Goal: Use online tool/utility: Utilize a website feature to perform a specific function

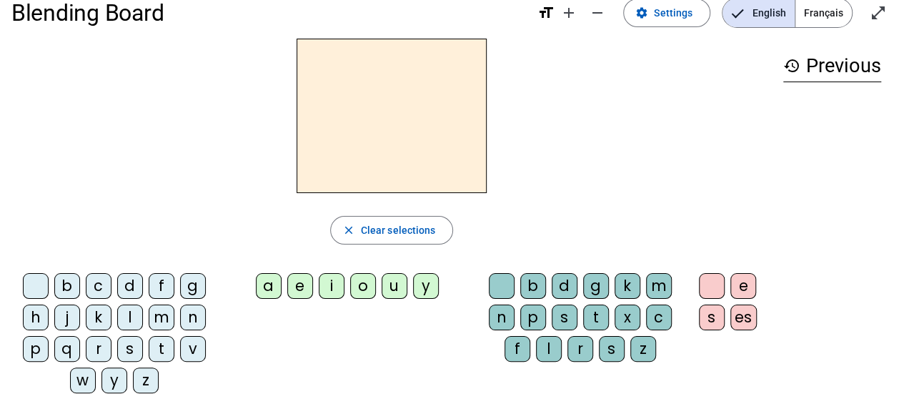
scroll to position [29, 0]
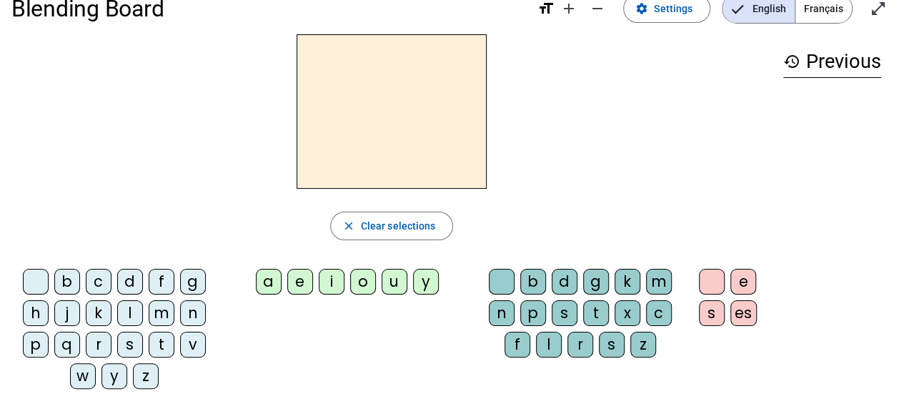
click at [274, 277] on div "a" at bounding box center [269, 282] width 26 height 26
click at [330, 275] on div "i" at bounding box center [332, 282] width 26 height 26
click at [263, 277] on div "a" at bounding box center [269, 282] width 26 height 26
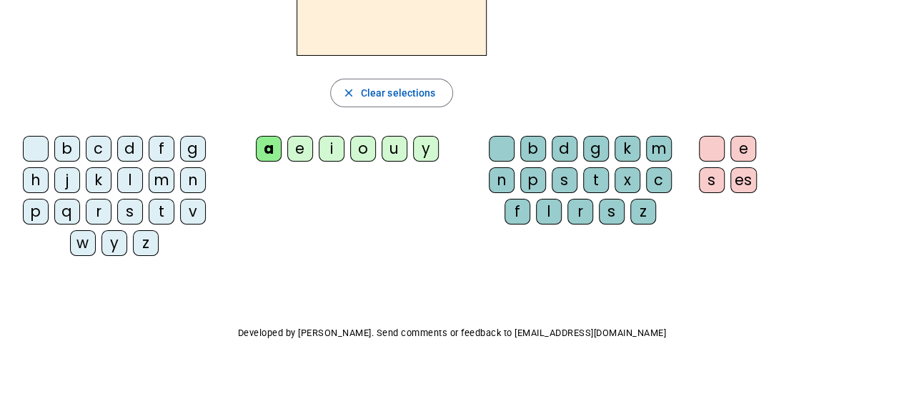
scroll to position [0, 0]
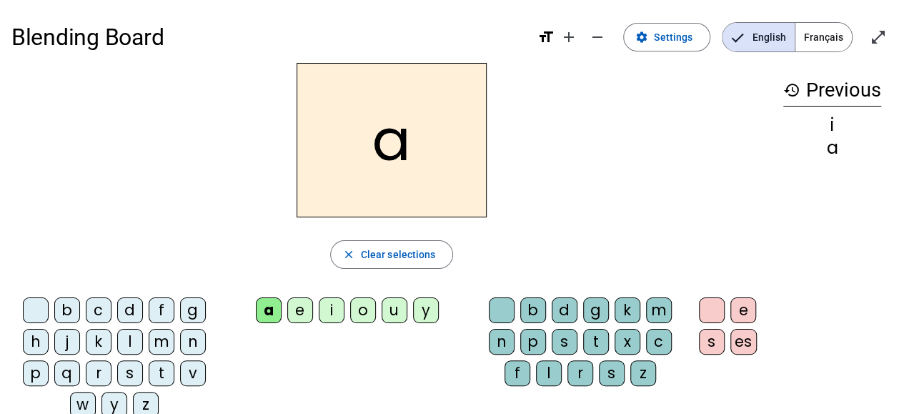
click at [830, 40] on span "Français" at bounding box center [823, 37] width 56 height 29
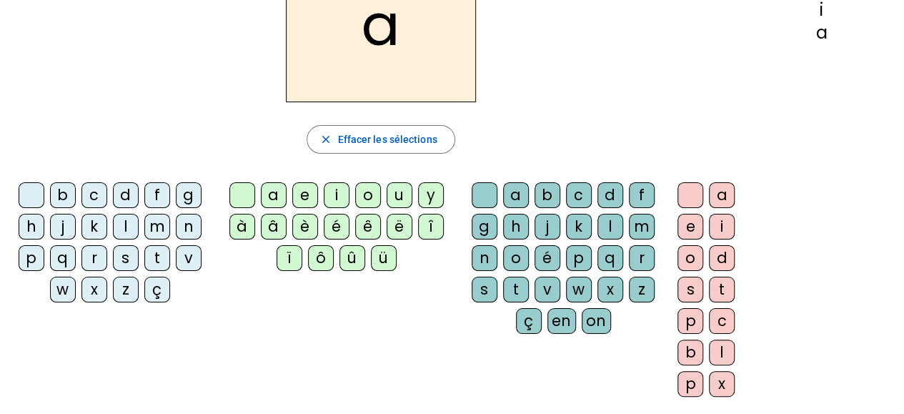
scroll to position [114, 0]
click at [326, 227] on div "é" at bounding box center [337, 227] width 26 height 26
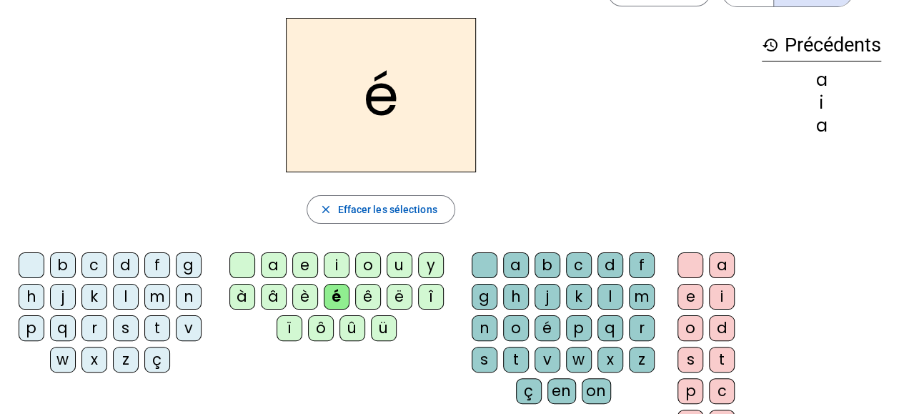
scroll to position [46, 0]
click at [605, 261] on div "d" at bounding box center [610, 265] width 26 height 26
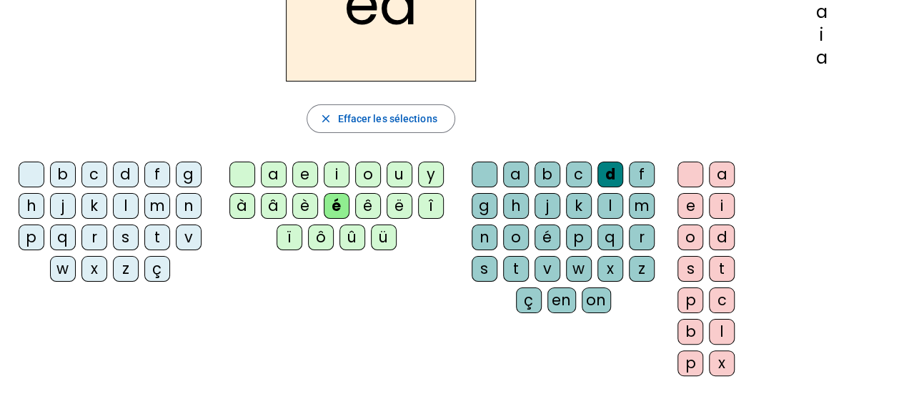
scroll to position [129, 0]
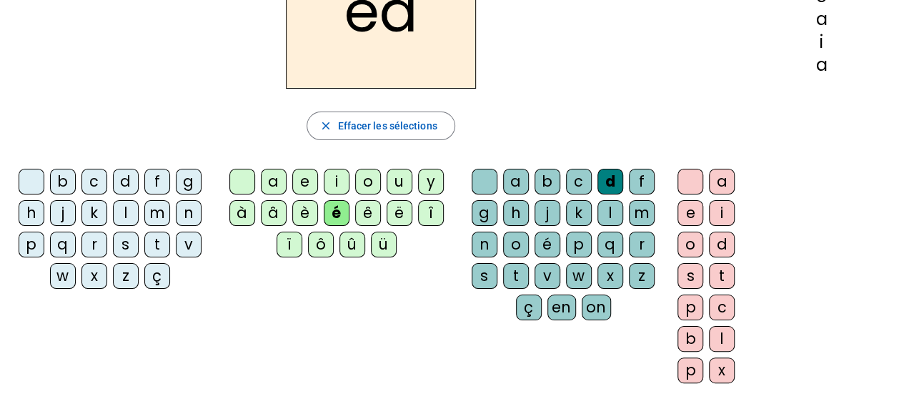
click at [717, 179] on div "a" at bounding box center [722, 182] width 26 height 26
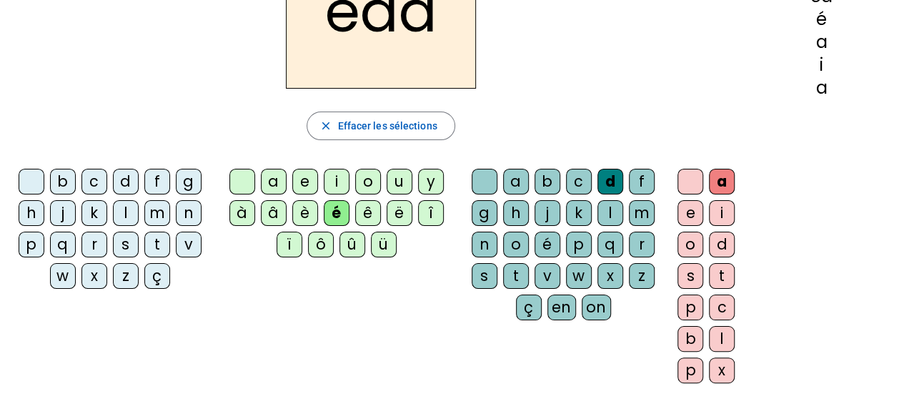
click at [727, 208] on div "i" at bounding box center [722, 213] width 26 height 26
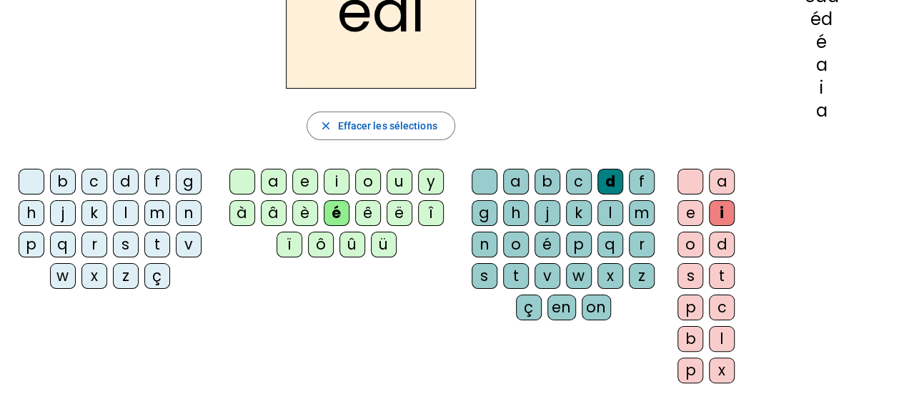
click at [718, 186] on div "a" at bounding box center [722, 182] width 26 height 26
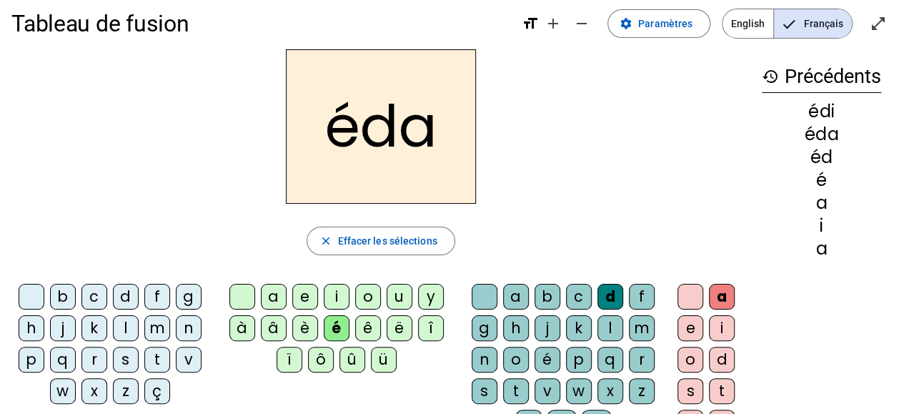
scroll to position [12, 0]
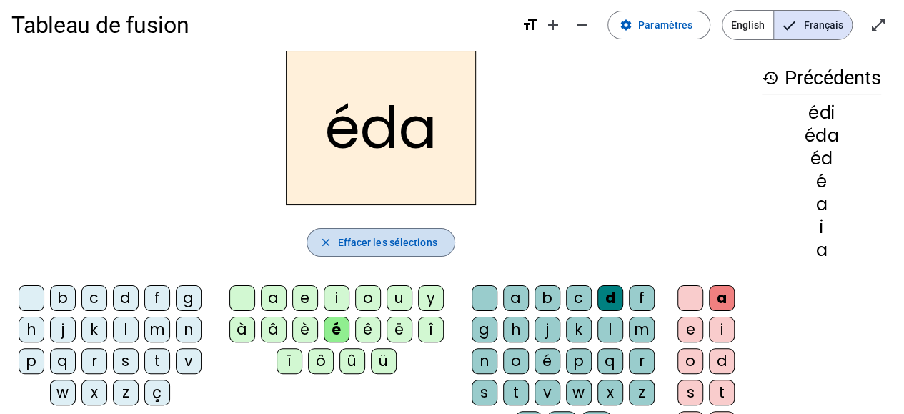
click at [362, 243] on span "Effacer les sélections" at bounding box center [386, 242] width 99 height 17
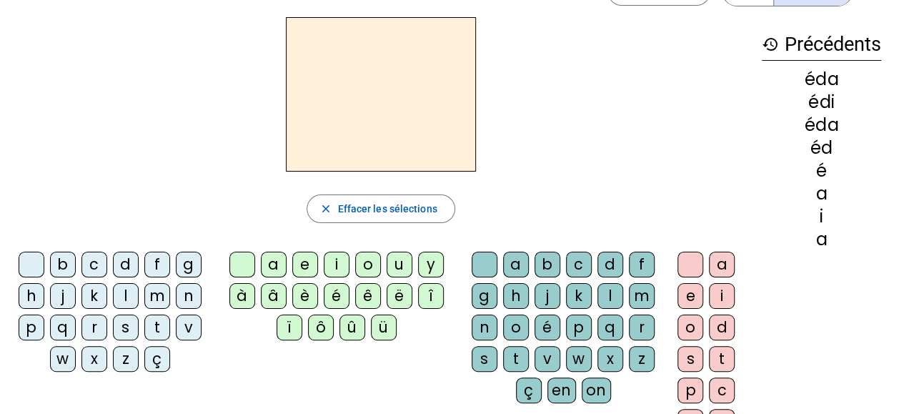
scroll to position [46, 0]
click at [121, 261] on div "d" at bounding box center [126, 264] width 26 height 26
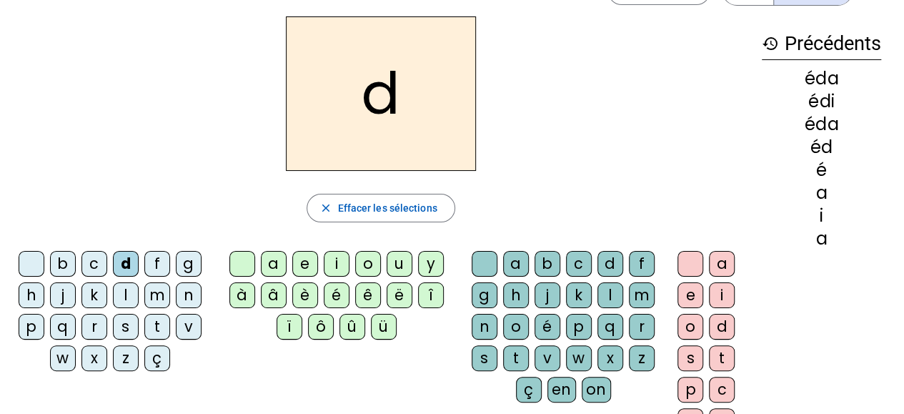
click at [335, 289] on div "é" at bounding box center [337, 295] width 26 height 26
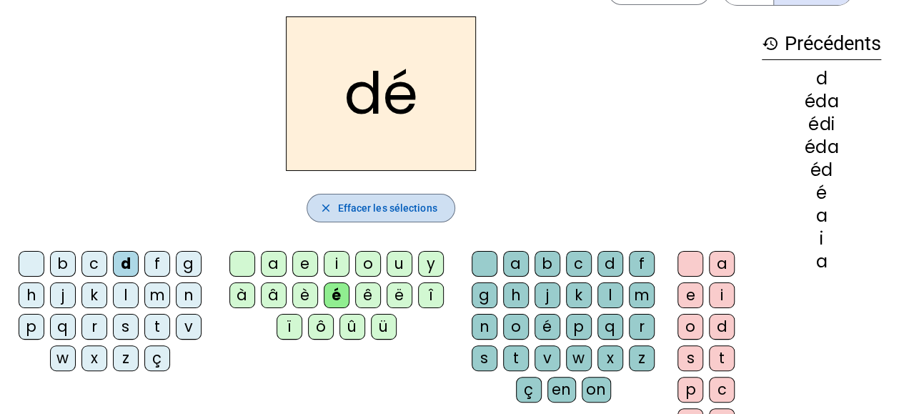
click at [386, 204] on span "Effacer les sélections" at bounding box center [386, 207] width 99 height 17
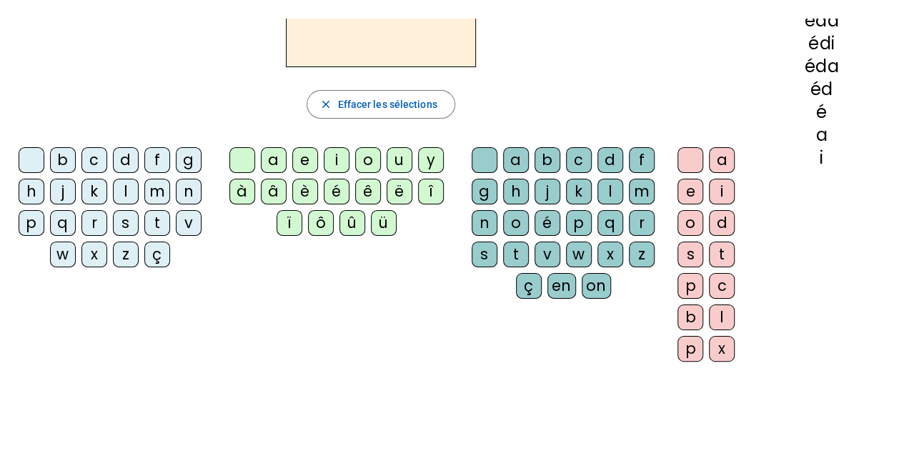
scroll to position [169, 0]
